Goal: Task Accomplishment & Management: Use online tool/utility

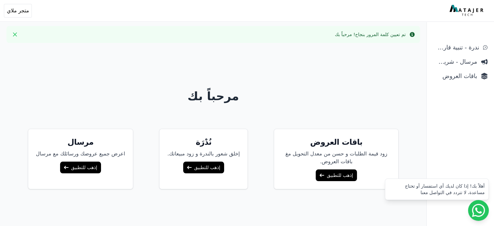
click at [205, 169] on link "إذهب للتطبيق" at bounding box center [203, 167] width 41 height 12
click at [335, 177] on link "إذهب للتطبيق" at bounding box center [335, 175] width 41 height 12
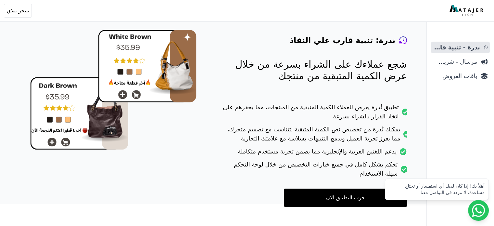
scroll to position [60, 0]
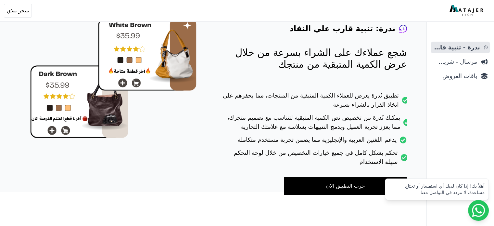
click at [334, 190] on link "جرب التطبيق الان" at bounding box center [345, 186] width 123 height 18
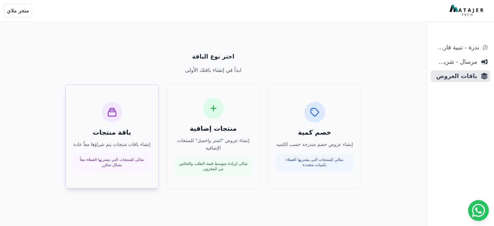
click at [129, 139] on div "باقة منتجات إنشاء باقات منتجات يتم شراؤها معاً عادة مثالي للمنتجات التي يشتريها…" at bounding box center [111, 137] width 77 height 70
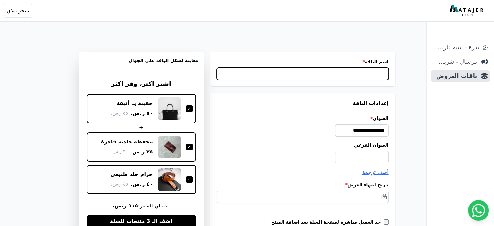
click at [337, 72] on input "اسم الباقة *" at bounding box center [302, 74] width 172 height 12
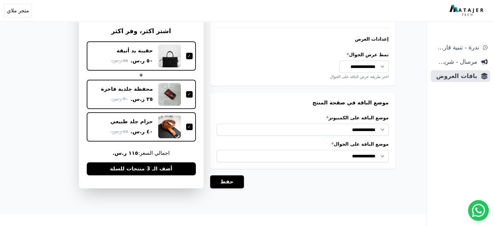
scroll to position [222, 0]
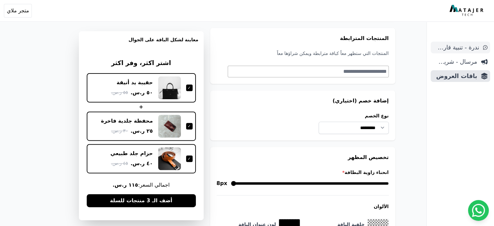
click at [467, 45] on span "ندرة - تنبية قارب علي النفاذ" at bounding box center [456, 47] width 46 height 9
